Goal: Transaction & Acquisition: Purchase product/service

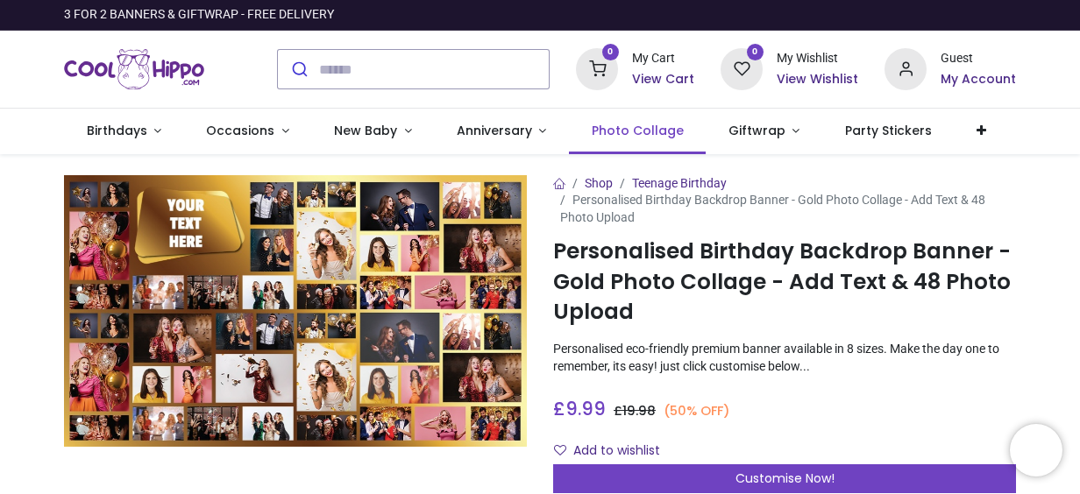
click at [601, 139] on link "Photo Collage" at bounding box center [637, 132] width 137 height 46
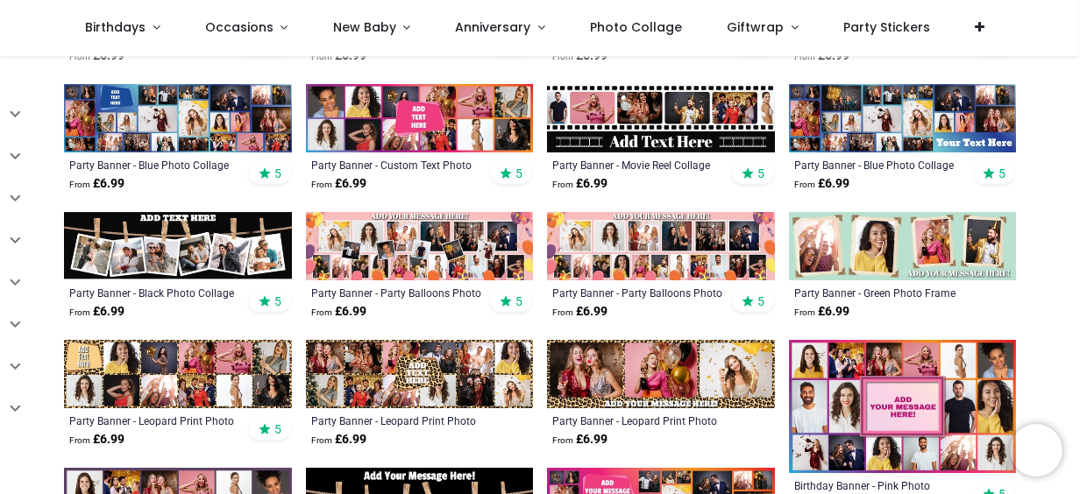
scroll to position [496, 0]
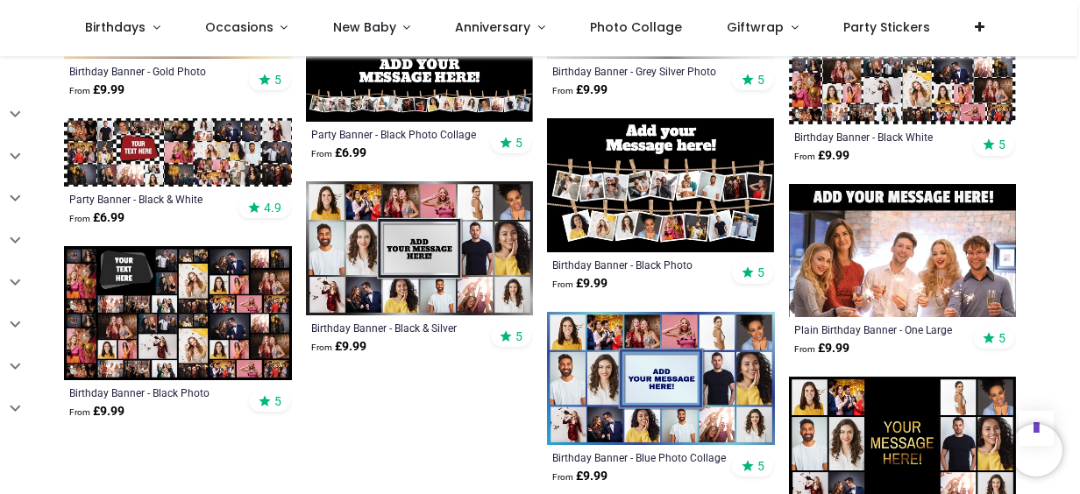
scroll to position [1492, 0]
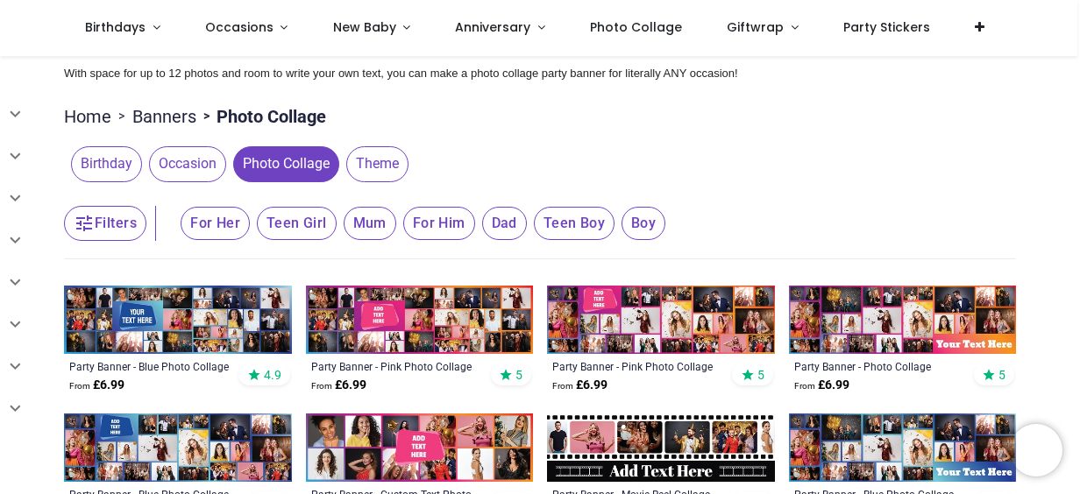
scroll to position [164, 0]
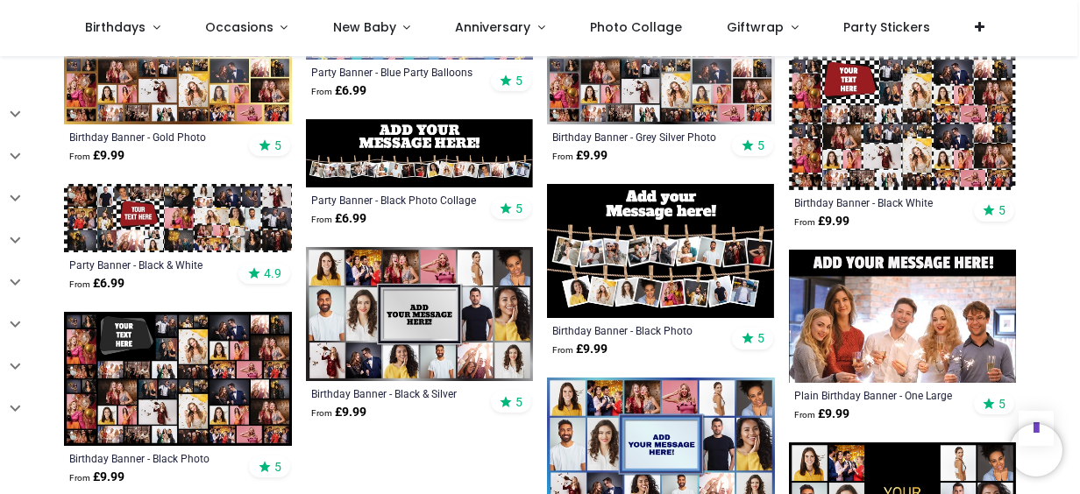
scroll to position [543, 0]
